Goal: Check status: Check status

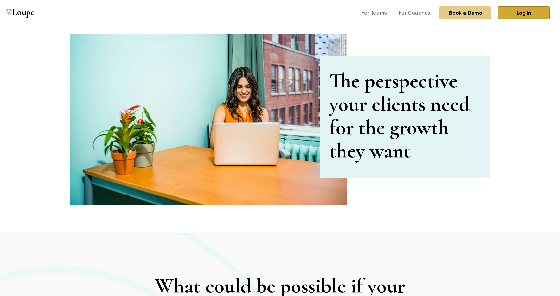
click at [511, 15] on link "Log In" at bounding box center [524, 12] width 52 height 13
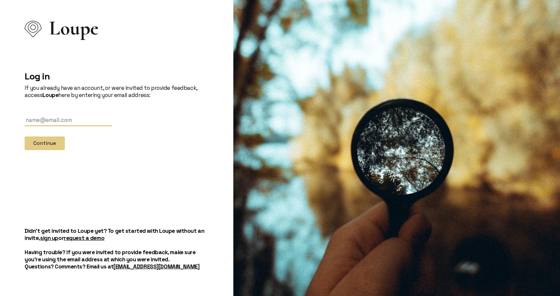
click at [91, 121] on input "text" at bounding box center [69, 120] width 88 height 12
paste input "[PERSON_NAME][EMAIL_ADDRESS][DOMAIN_NAME]"
type input "[PERSON_NAME][EMAIL_ADDRESS][DOMAIN_NAME]"
click at [53, 139] on button "Continue" at bounding box center [45, 143] width 40 height 14
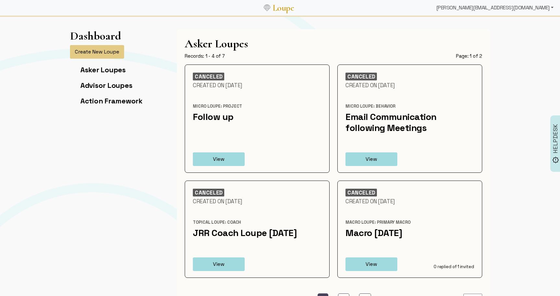
click at [522, 9] on div "[PERSON_NAME][EMAIL_ADDRESS][DOMAIN_NAME]" at bounding box center [495, 7] width 123 height 13
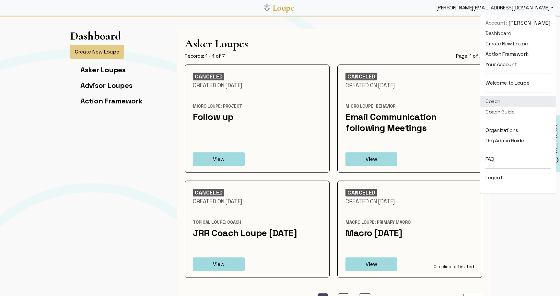
click at [509, 104] on link "Coach" at bounding box center [518, 101] width 76 height 10
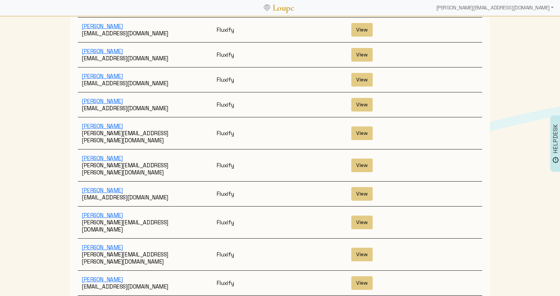
scroll to position [1030, 0]
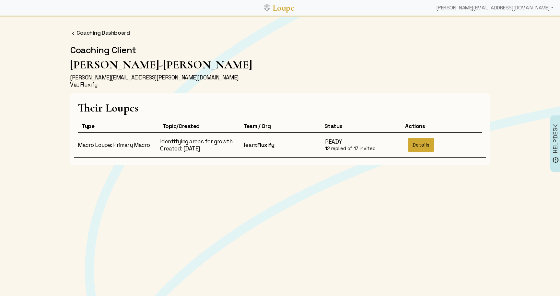
click at [424, 141] on button "Details" at bounding box center [421, 145] width 27 height 14
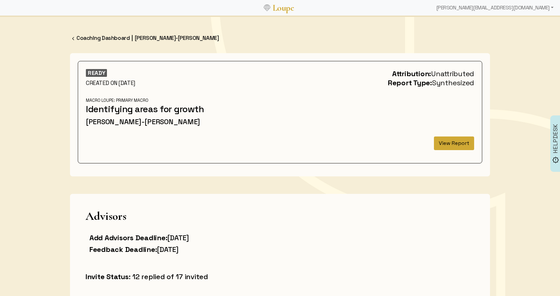
click at [454, 139] on button "View Report" at bounding box center [454, 143] width 40 height 14
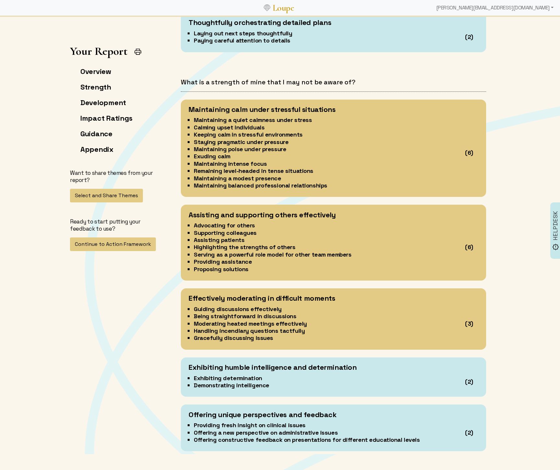
scroll to position [991, 0]
